Goal: Transaction & Acquisition: Purchase product/service

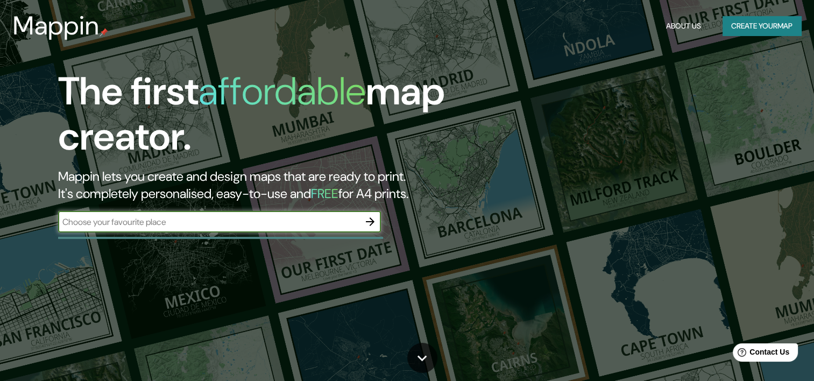
click at [305, 223] on input "text" at bounding box center [208, 222] width 301 height 12
type input "[GEOGRAPHIC_DATA] [GEOGRAPHIC_DATA]"
click at [371, 223] on icon "button" at bounding box center [370, 221] width 13 height 13
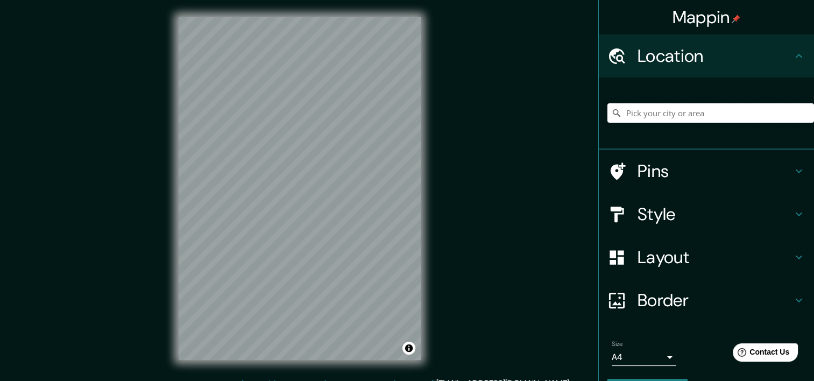
click at [636, 112] on input "Pick your city or area" at bounding box center [710, 112] width 207 height 19
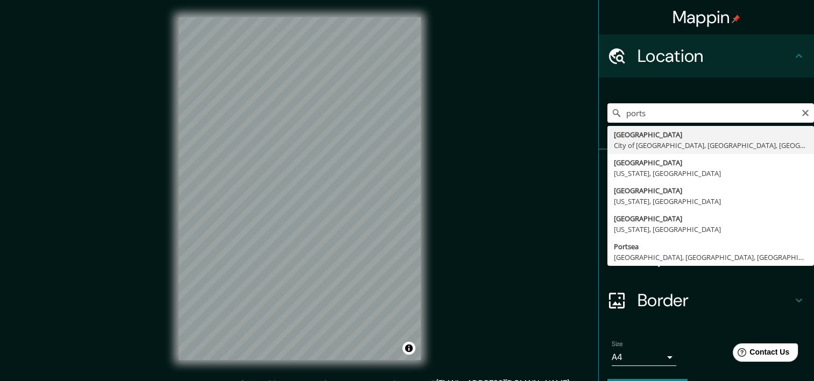
type input "[GEOGRAPHIC_DATA], [GEOGRAPHIC_DATA], [GEOGRAPHIC_DATA], [GEOGRAPHIC_DATA]"
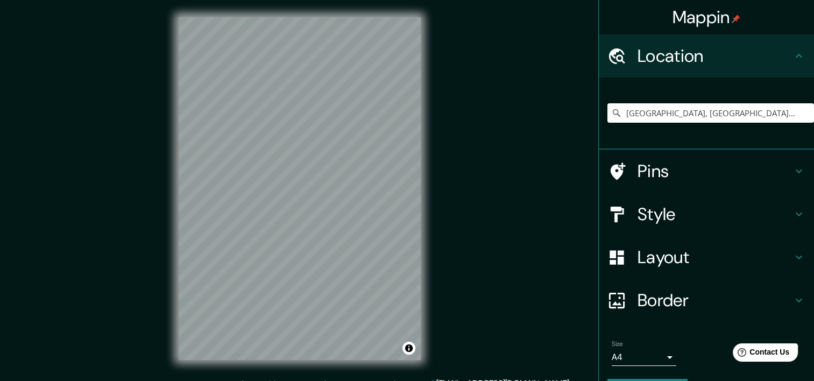
click at [792, 169] on icon at bounding box center [798, 171] width 13 height 13
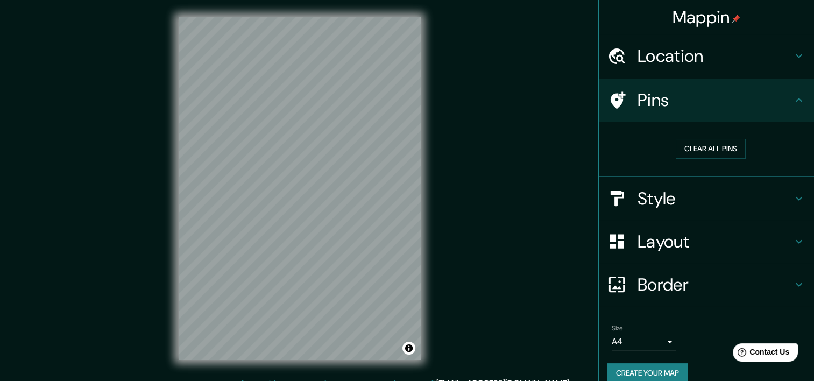
click at [637, 101] on h4 "Pins" at bounding box center [714, 100] width 155 height 22
click at [610, 101] on icon at bounding box center [617, 99] width 15 height 17
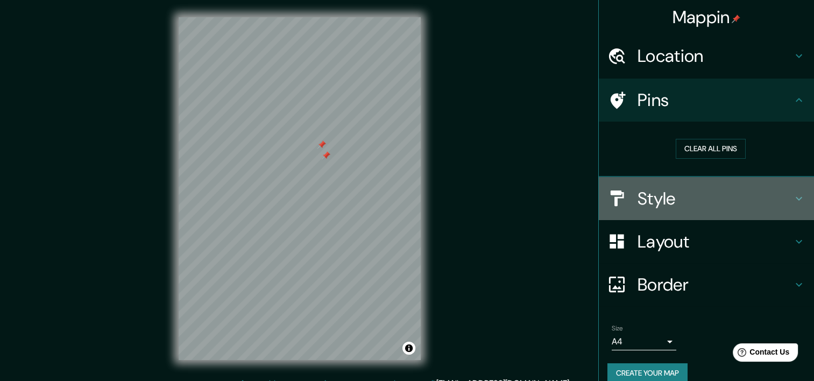
click at [684, 200] on h4 "Style" at bounding box center [714, 199] width 155 height 22
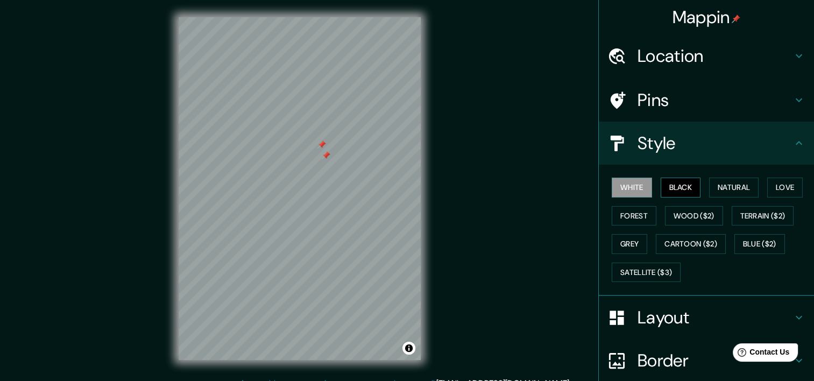
click at [670, 188] on button "Black" at bounding box center [680, 187] width 40 height 20
click at [723, 187] on button "Natural" at bounding box center [733, 187] width 49 height 20
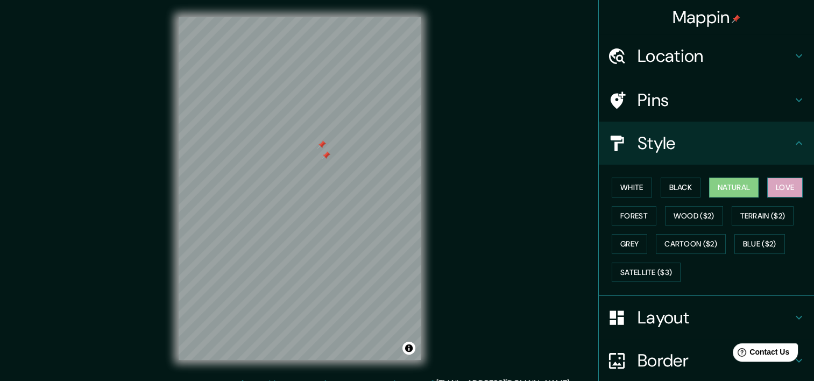
click at [779, 187] on button "Love" at bounding box center [784, 187] width 35 height 20
click at [631, 213] on button "Forest" at bounding box center [633, 216] width 45 height 20
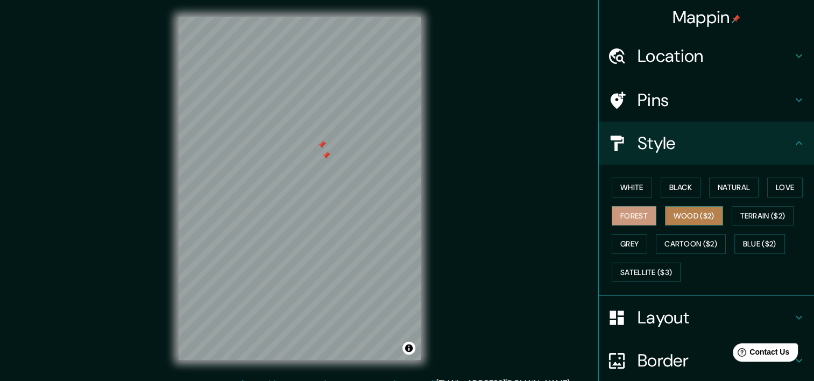
click at [684, 213] on button "Wood ($2)" at bounding box center [694, 216] width 58 height 20
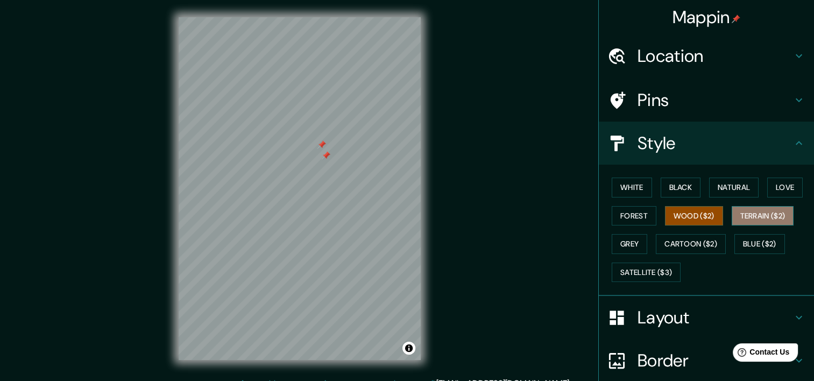
click at [741, 216] on button "Terrain ($2)" at bounding box center [762, 216] width 62 height 20
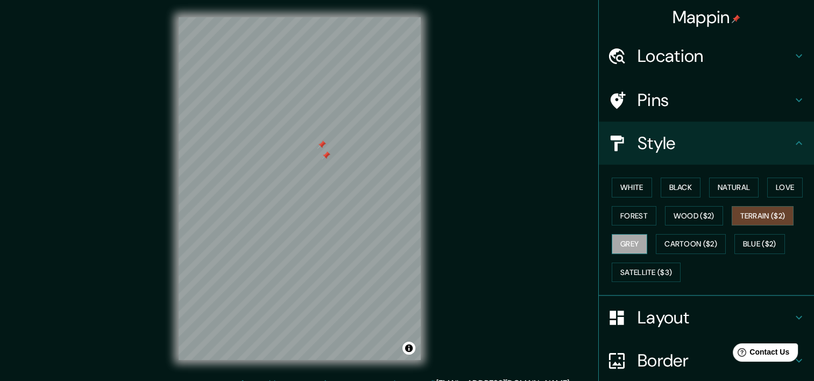
click at [626, 241] on button "Grey" at bounding box center [628, 244] width 35 height 20
click at [672, 241] on button "Cartoon ($2)" at bounding box center [691, 244] width 70 height 20
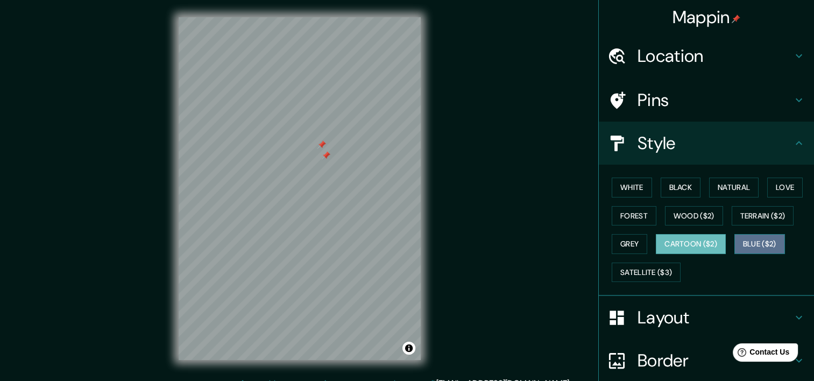
click at [741, 240] on button "Blue ($2)" at bounding box center [759, 244] width 51 height 20
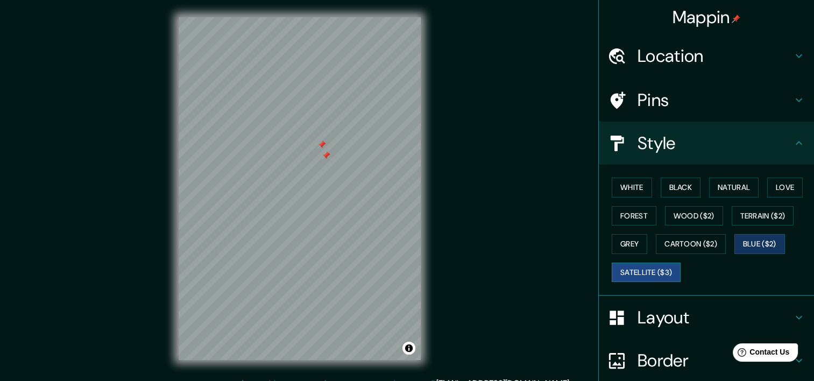
click at [639, 272] on button "Satellite ($3)" at bounding box center [645, 272] width 69 height 20
click at [632, 192] on button "White" at bounding box center [631, 187] width 40 height 20
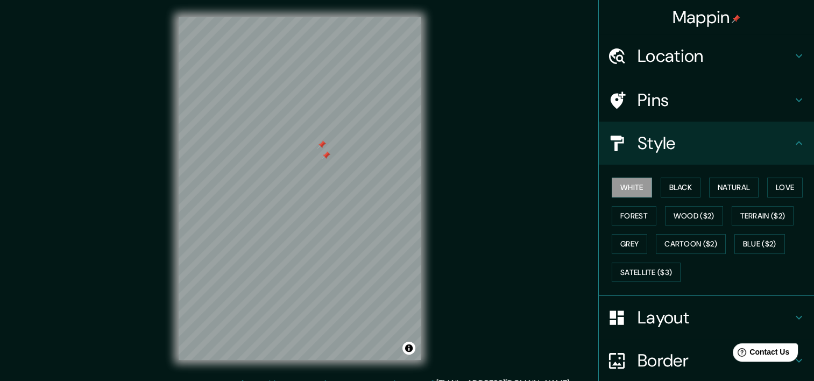
click at [734, 317] on h4 "Layout" at bounding box center [714, 318] width 155 height 22
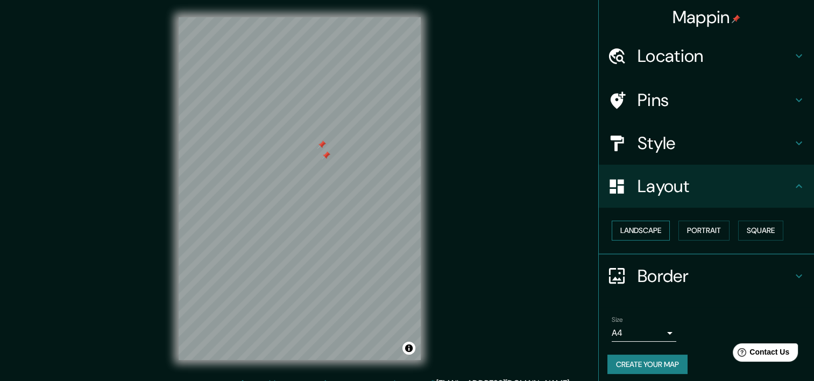
click at [646, 230] on button "Landscape" at bounding box center [640, 230] width 58 height 20
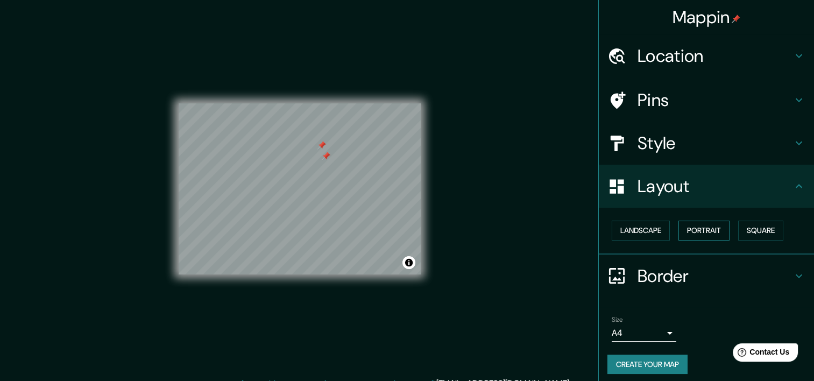
click at [699, 229] on button "Portrait" at bounding box center [703, 230] width 51 height 20
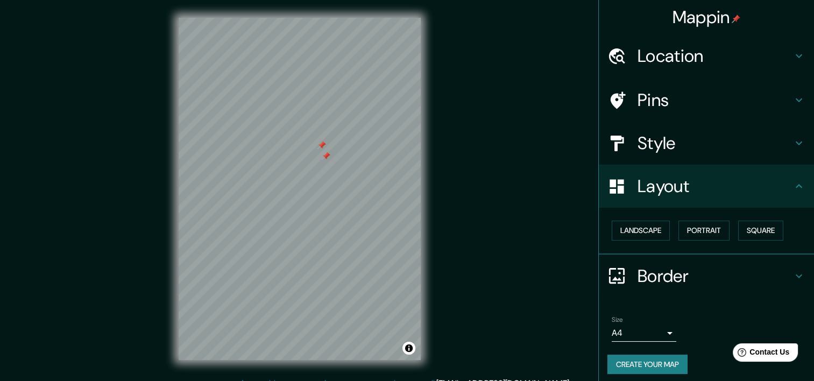
click at [674, 274] on h4 "Border" at bounding box center [714, 276] width 155 height 22
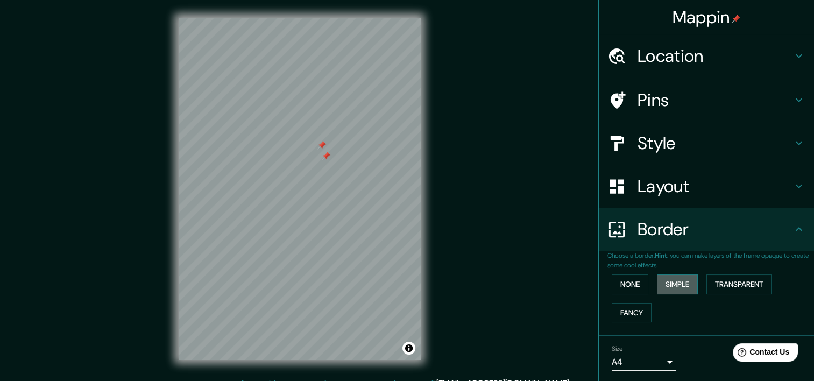
click at [667, 282] on button "Simple" at bounding box center [677, 284] width 41 height 20
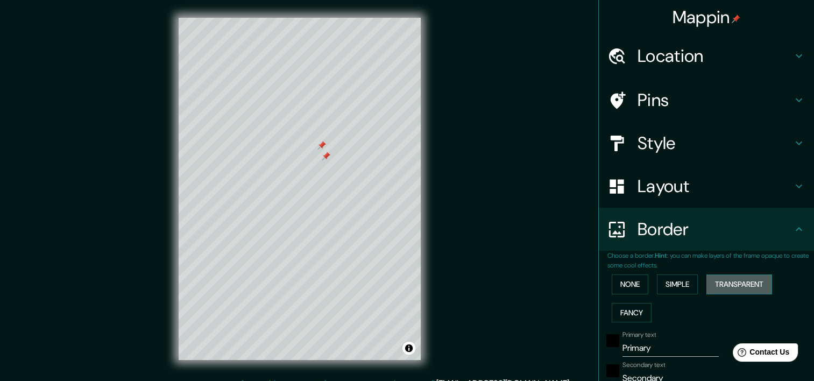
click at [714, 283] on button "Transparent" at bounding box center [739, 284] width 66 height 20
click at [628, 307] on button "Fancy" at bounding box center [631, 313] width 40 height 20
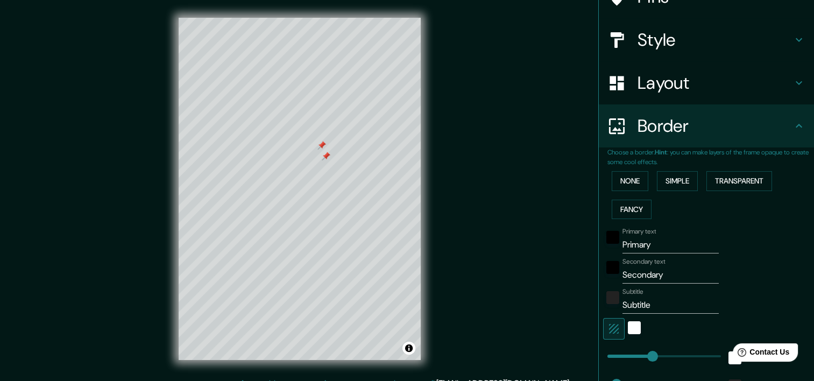
scroll to position [108, 0]
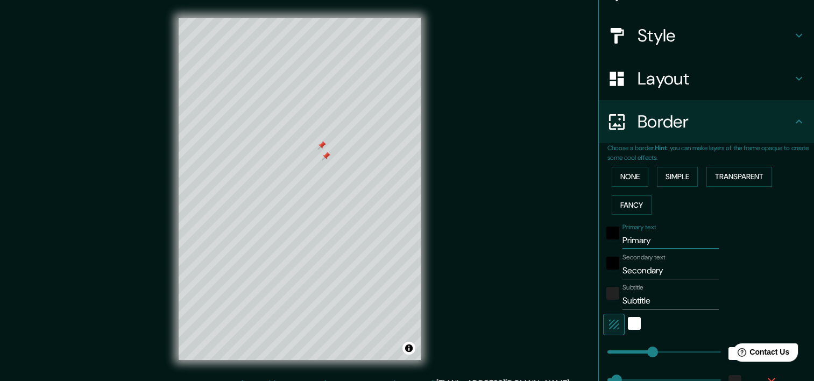
drag, startPoint x: 658, startPoint y: 240, endPoint x: 606, endPoint y: 240, distance: 52.7
click at [606, 240] on div "Primary text Primary" at bounding box center [691, 236] width 176 height 26
type input "O"
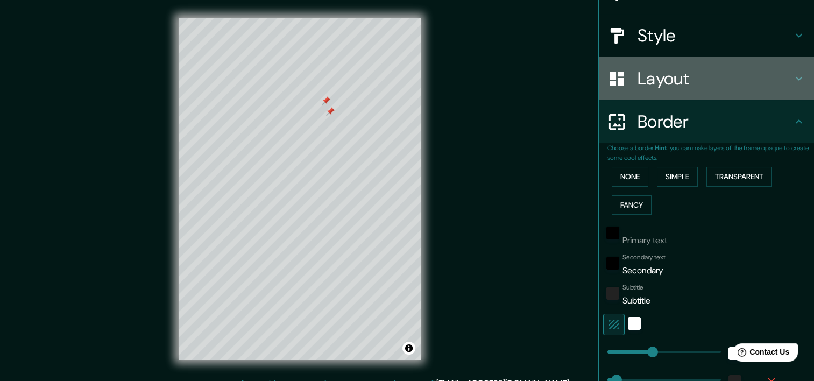
click at [681, 83] on h4 "Layout" at bounding box center [714, 79] width 155 height 22
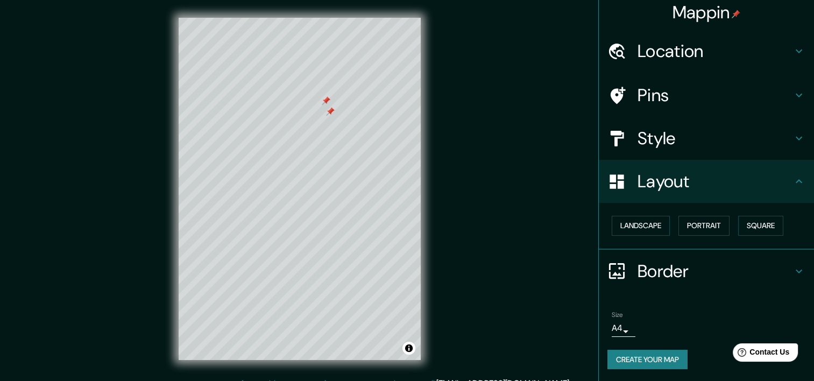
scroll to position [0, 0]
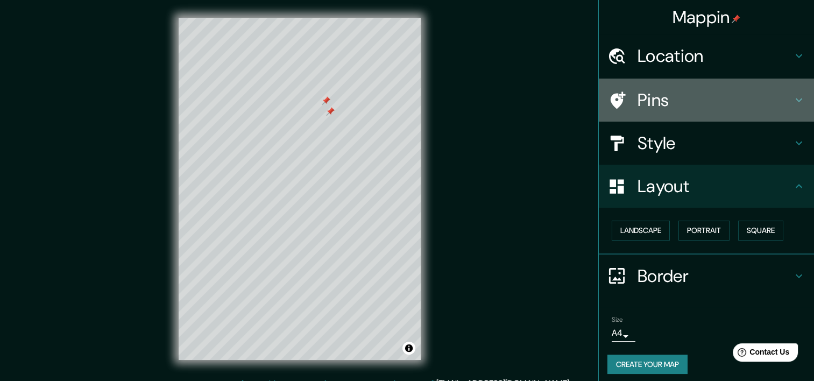
click at [664, 98] on h4 "Pins" at bounding box center [714, 100] width 155 height 22
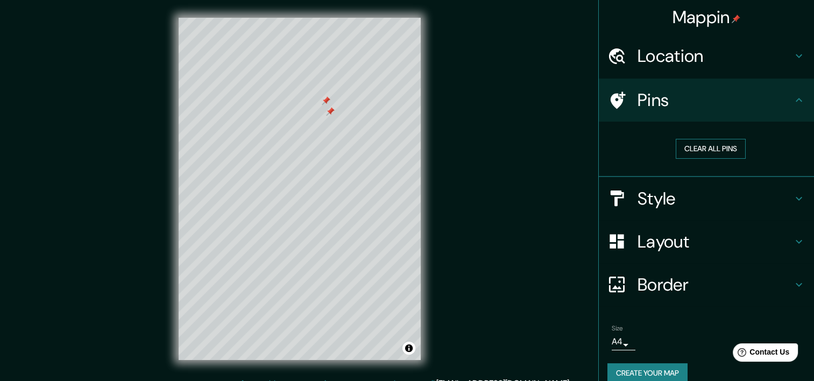
click at [695, 149] on button "Clear all pins" at bounding box center [710, 149] width 70 height 20
click at [538, 51] on div "Mappin Location [GEOGRAPHIC_DATA], [GEOGRAPHIC_DATA], [GEOGRAPHIC_DATA], [GEOGR…" at bounding box center [407, 197] width 814 height 394
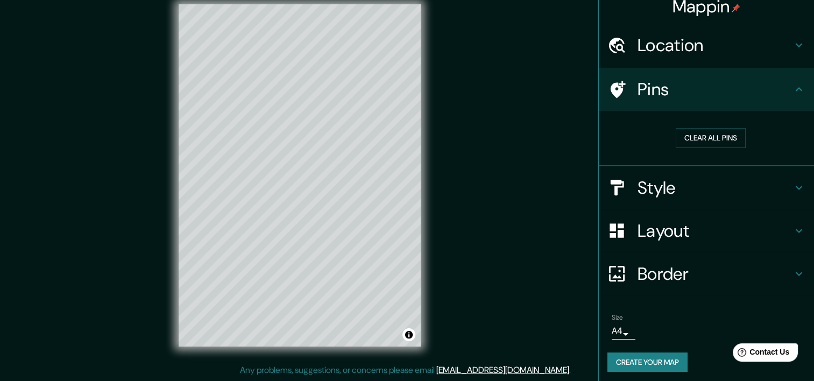
scroll to position [13, 0]
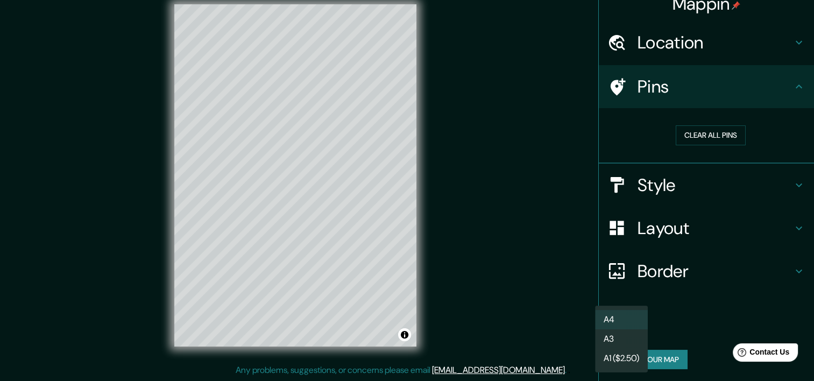
click at [613, 324] on body "Mappin Location [GEOGRAPHIC_DATA], [GEOGRAPHIC_DATA], [GEOGRAPHIC_DATA], [GEOGR…" at bounding box center [407, 177] width 814 height 381
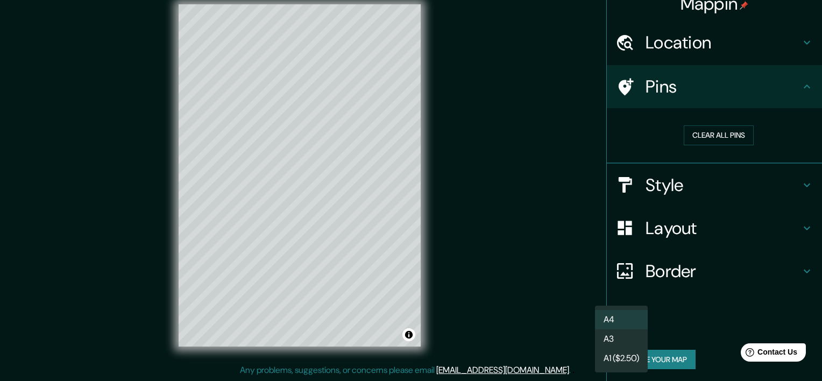
click at [687, 331] on div at bounding box center [411, 190] width 822 height 381
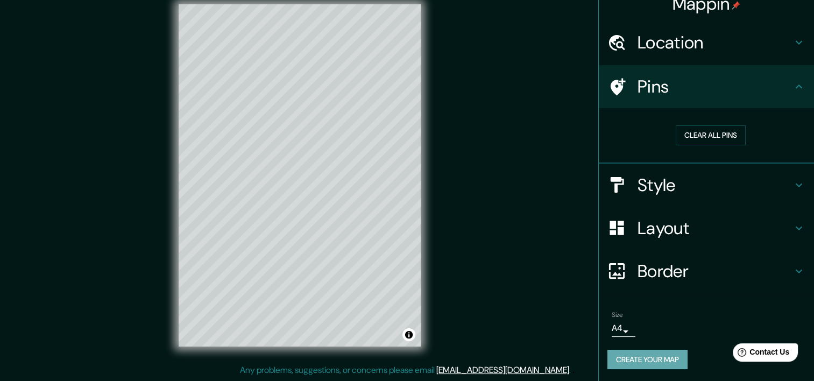
click at [647, 362] on button "Create your map" at bounding box center [647, 360] width 80 height 20
click at [655, 356] on button "Create your map" at bounding box center [647, 360] width 80 height 20
click at [408, 334] on button "Toggle attribution" at bounding box center [408, 334] width 13 height 13
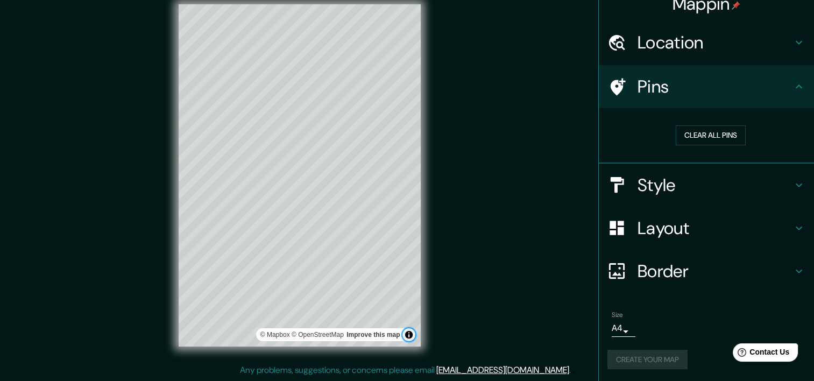
drag, startPoint x: 408, startPoint y: 334, endPoint x: 435, endPoint y: 330, distance: 26.6
click at [435, 330] on div "© Mapbox © OpenStreetMap Improve this map" at bounding box center [299, 175] width 276 height 377
click at [469, 318] on div "Mappin Location [GEOGRAPHIC_DATA], [GEOGRAPHIC_DATA], [GEOGRAPHIC_DATA], [GEOGR…" at bounding box center [407, 184] width 814 height 394
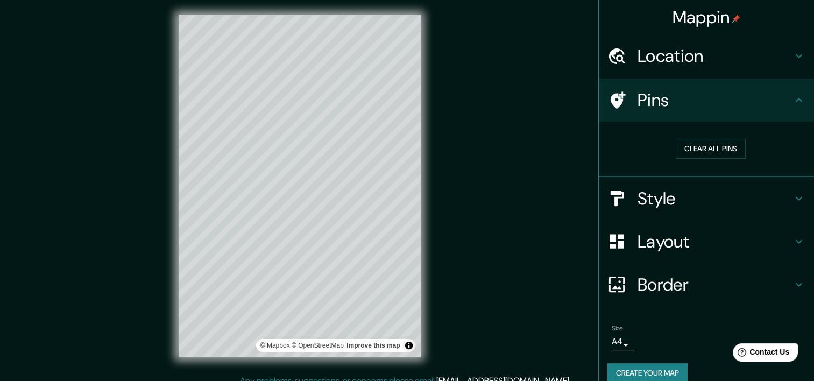
scroll to position [0, 0]
